Goal: Task Accomplishment & Management: Use online tool/utility

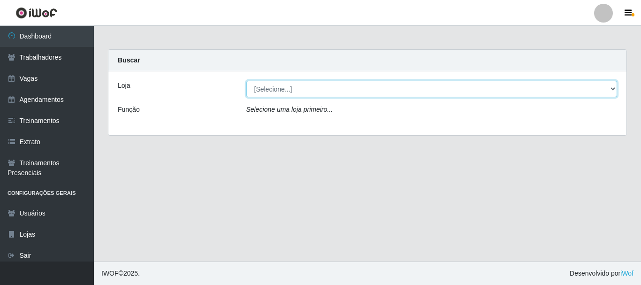
drag, startPoint x: 288, startPoint y: 88, endPoint x: 288, endPoint y: 96, distance: 8.0
click at [288, 88] on select "[Selecione...] O Cestão - [GEOGRAPHIC_DATA]" at bounding box center [431, 89] width 371 height 16
select select "238"
click at [246, 81] on select "[Selecione...] O Cestão - [GEOGRAPHIC_DATA]" at bounding box center [431, 89] width 371 height 16
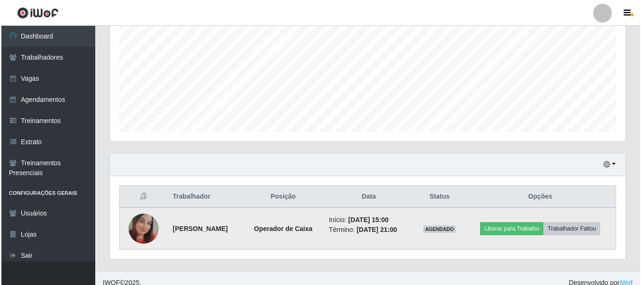
scroll to position [213, 0]
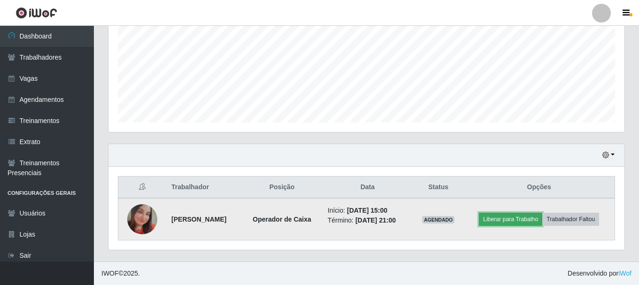
click at [516, 221] on button "Liberar para Trabalho" at bounding box center [510, 219] width 63 height 13
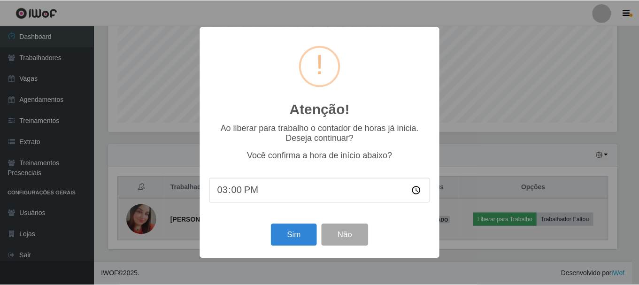
scroll to position [195, 511]
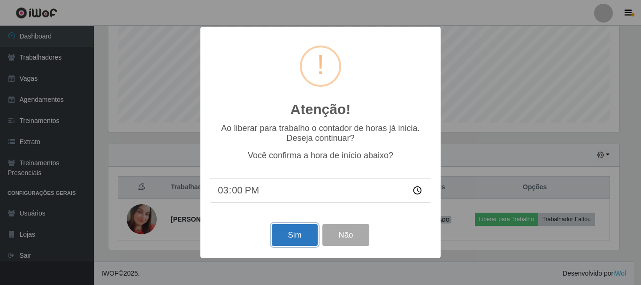
click at [305, 230] on button "Sim" at bounding box center [295, 235] width 46 height 22
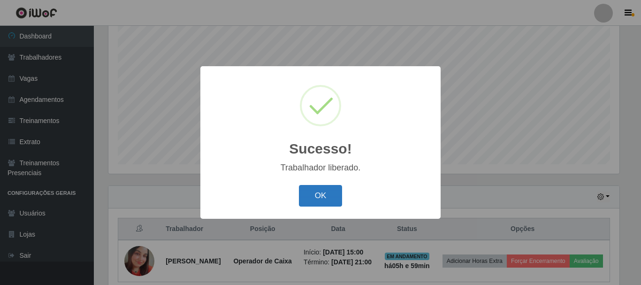
click at [324, 193] on button "OK" at bounding box center [321, 196] width 44 height 22
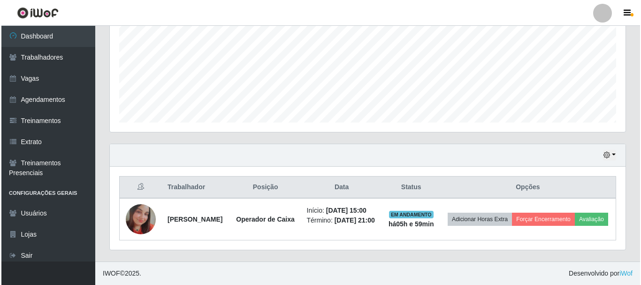
scroll to position [218, 0]
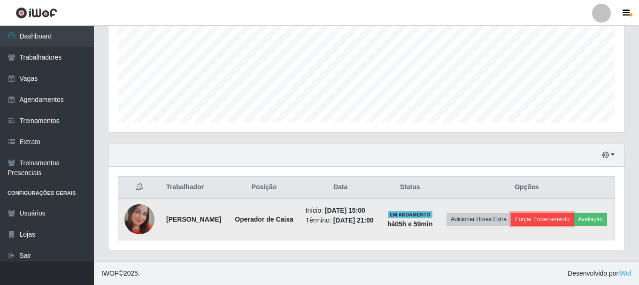
click at [574, 216] on button "Forçar Encerramento" at bounding box center [542, 219] width 63 height 13
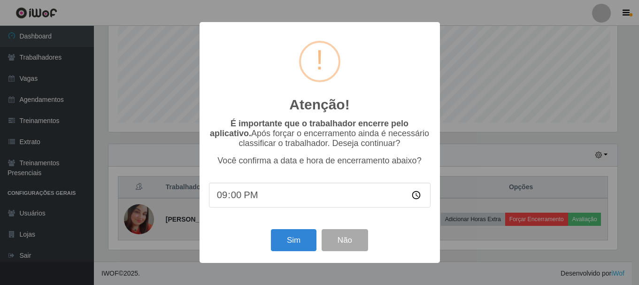
scroll to position [195, 511]
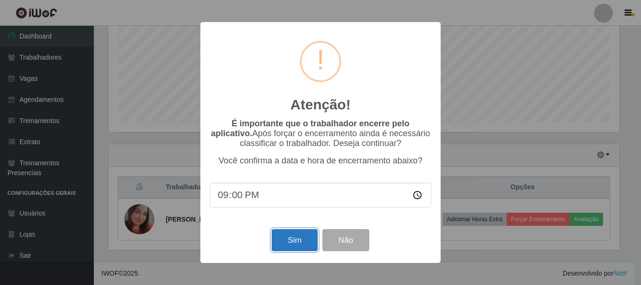
click at [299, 241] on button "Sim" at bounding box center [295, 240] width 46 height 22
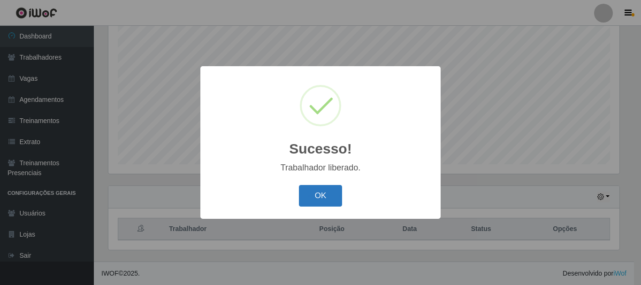
click at [319, 192] on button "OK" at bounding box center [321, 196] width 44 height 22
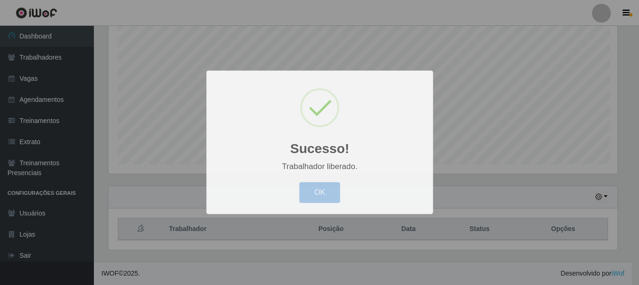
scroll to position [195, 516]
